Goal: Check status

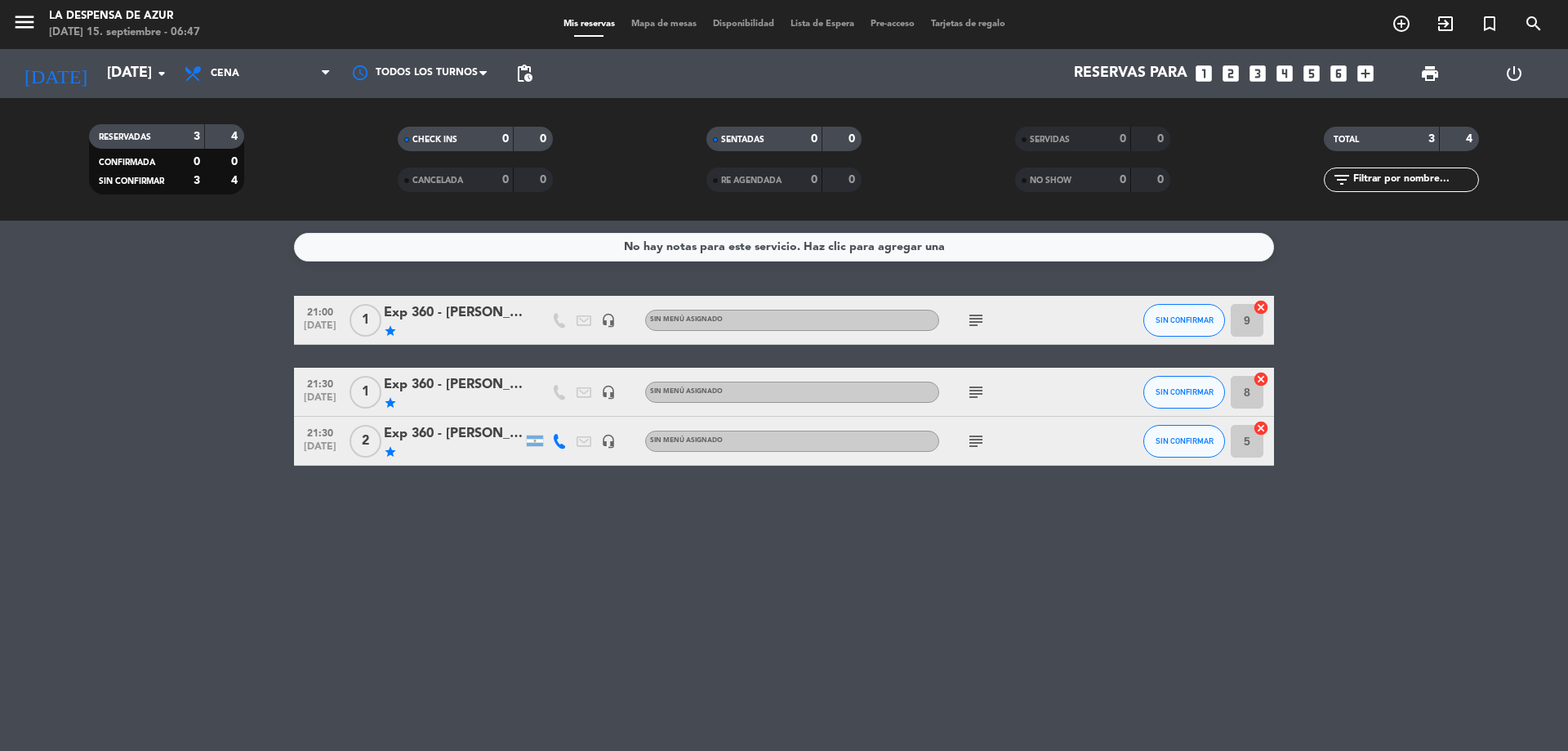
click at [977, 393] on icon "subject" at bounding box center [976, 392] width 20 height 20
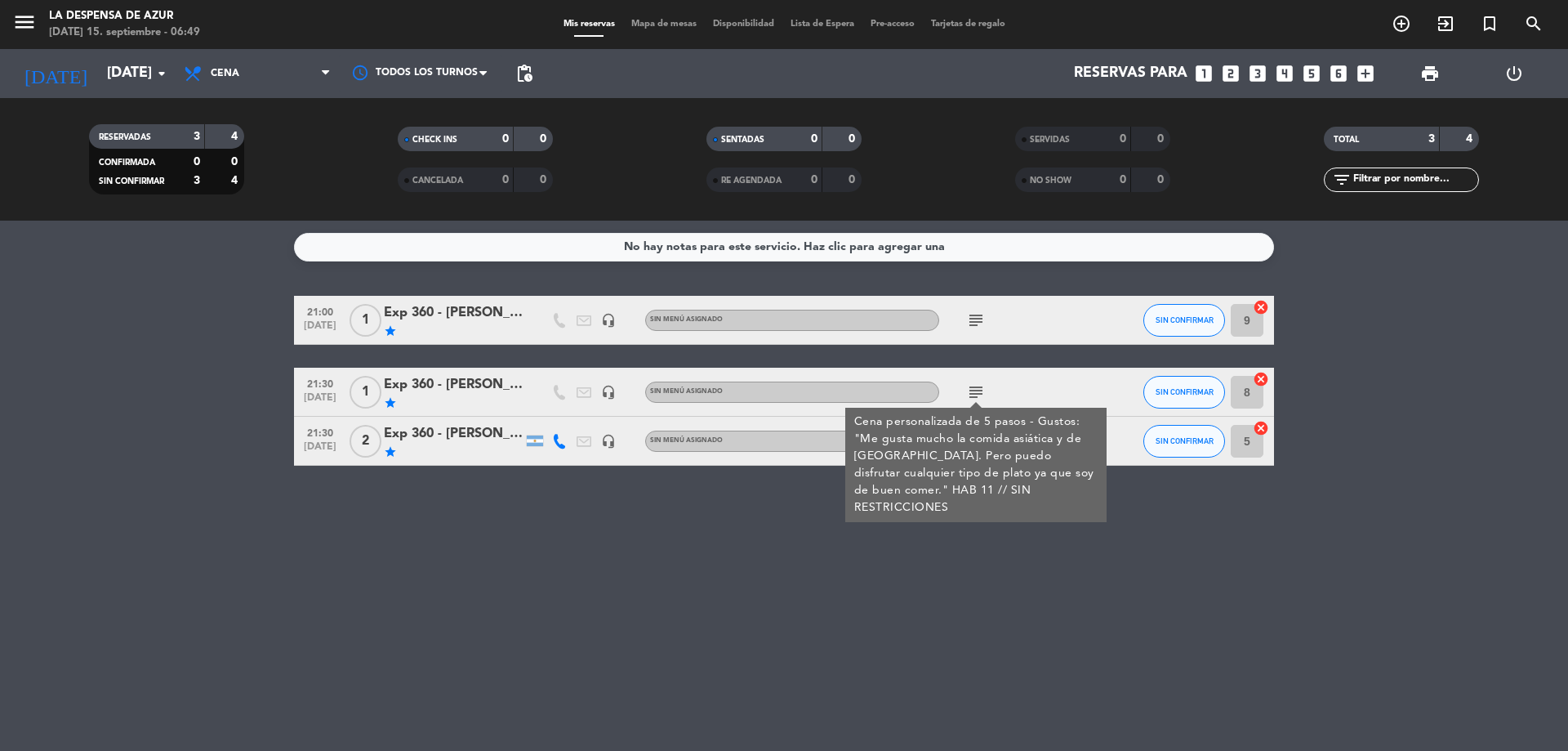
click at [457, 432] on div "Exp 360 - [PERSON_NAME] y [PERSON_NAME]" at bounding box center [453, 434] width 138 height 21
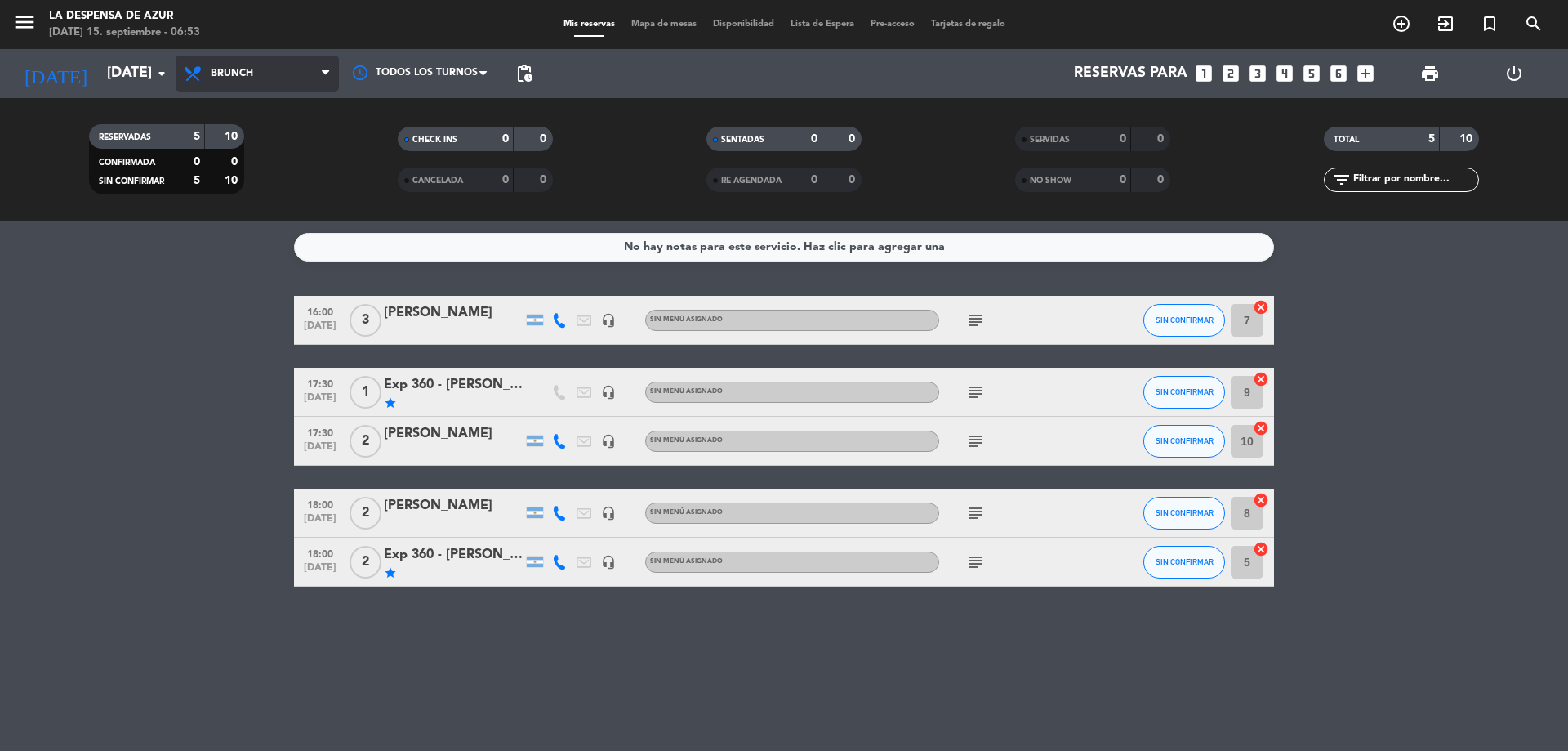
click at [262, 85] on span "Brunch" at bounding box center [257, 74] width 163 height 36
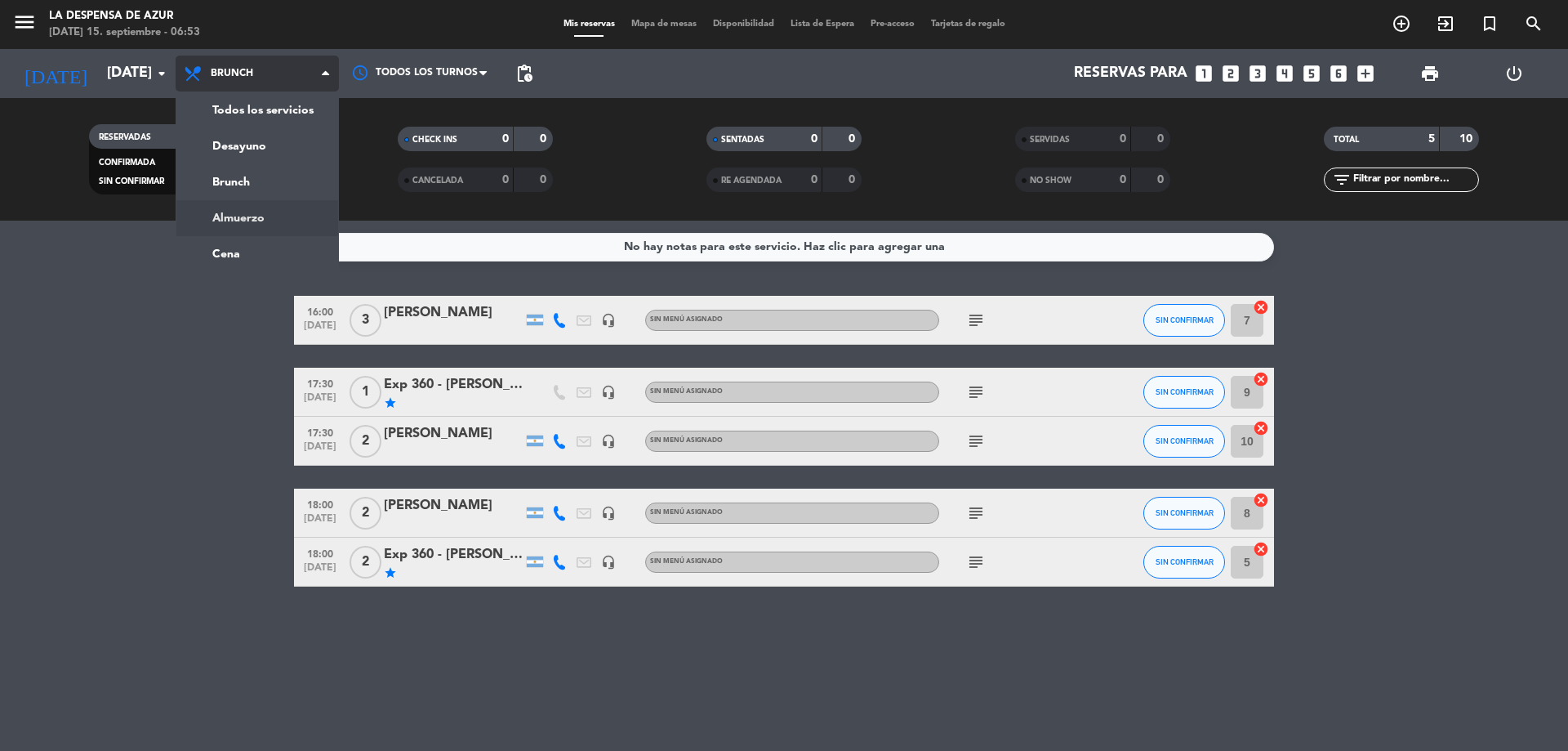
click at [260, 218] on div "menu La Despensa de Azur [DATE] 15. septiembre - 06:53 Mis reservas Mapa de mes…" at bounding box center [784, 110] width 1568 height 221
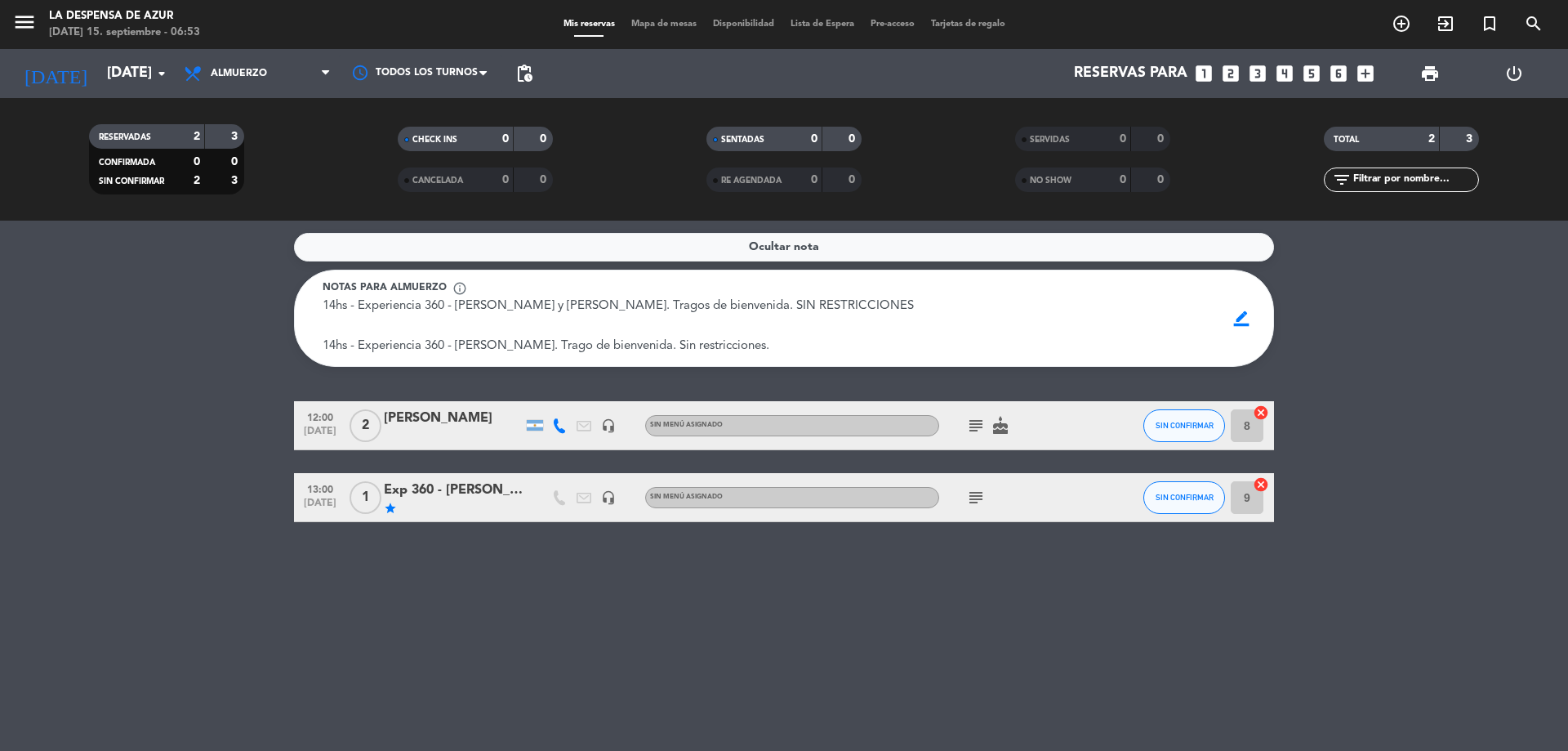
click at [440, 488] on div "Exp 360 - [PERSON_NAME]" at bounding box center [453, 490] width 138 height 21
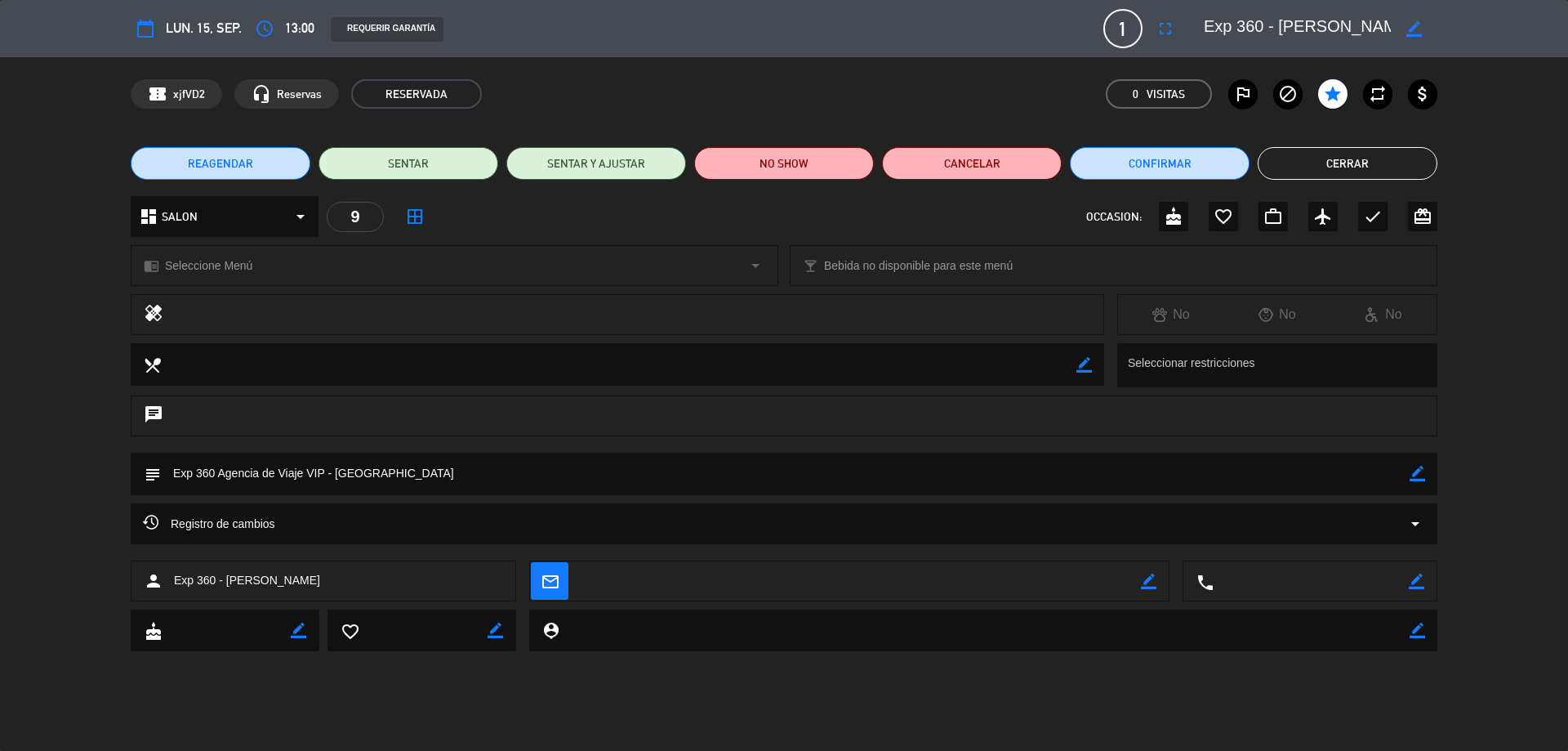
click at [188, 20] on span "lun. 15, sep." at bounding box center [204, 28] width 76 height 22
